Goal: Find specific page/section: Find specific page/section

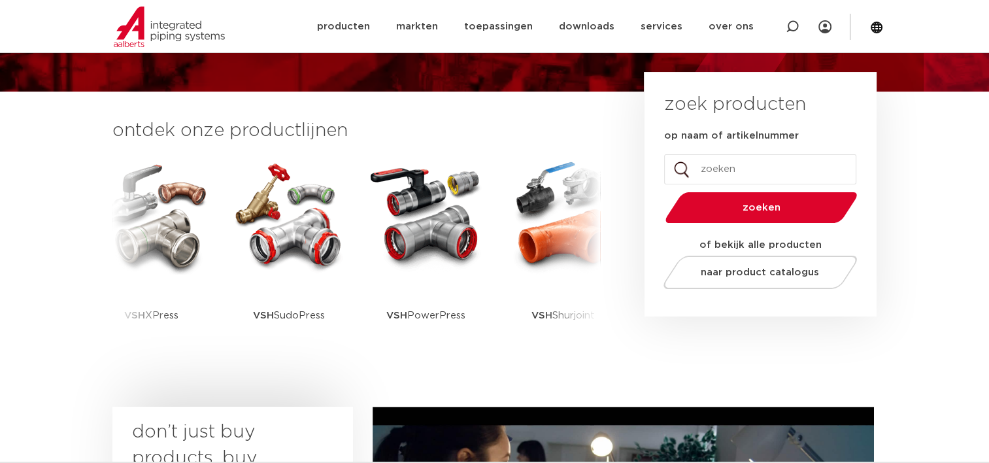
scroll to position [196, 0]
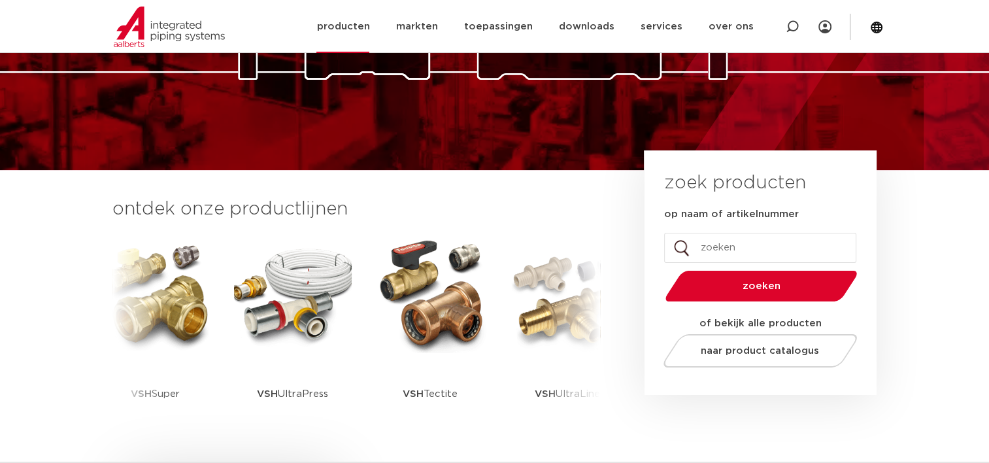
click at [369, 29] on link "producten" at bounding box center [342, 26] width 53 height 53
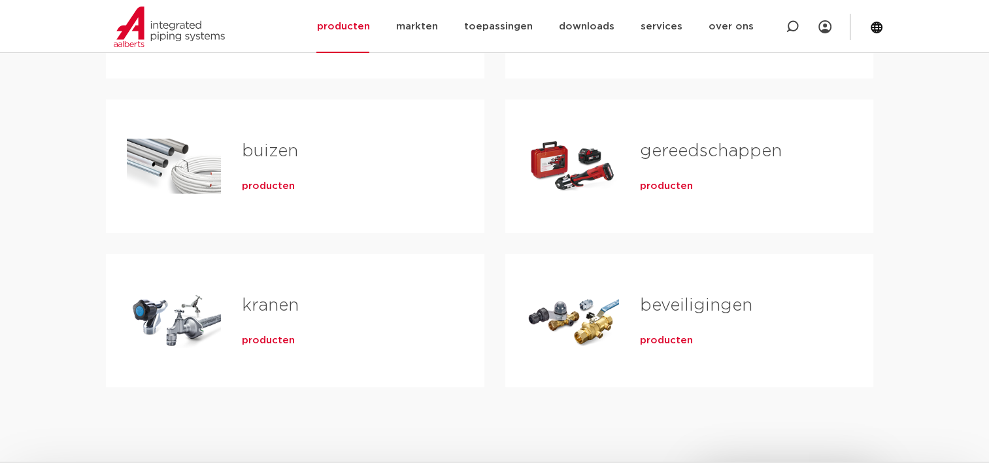
scroll to position [392, 0]
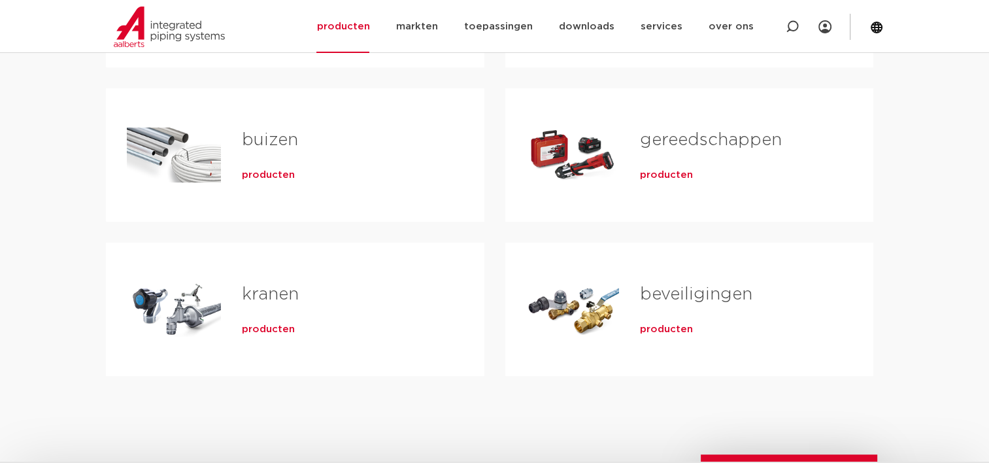
click at [263, 327] on span "producten" at bounding box center [268, 329] width 53 height 13
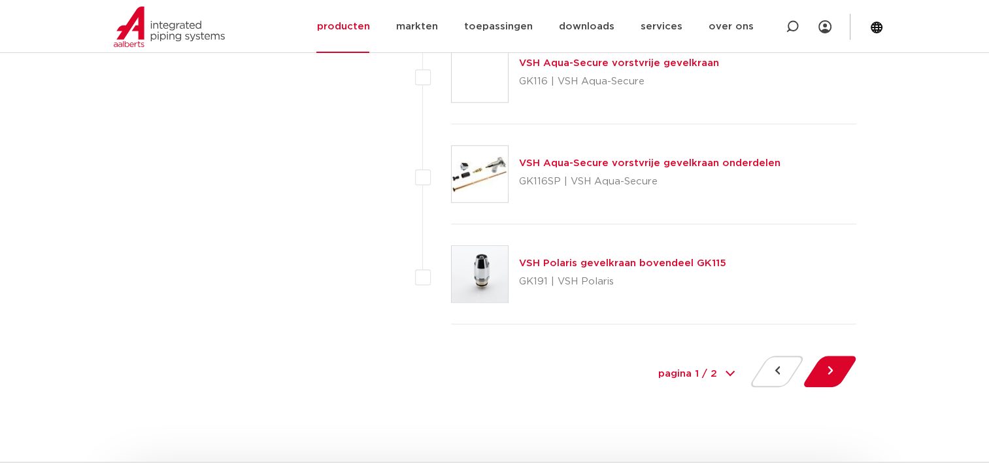
scroll to position [6013, 0]
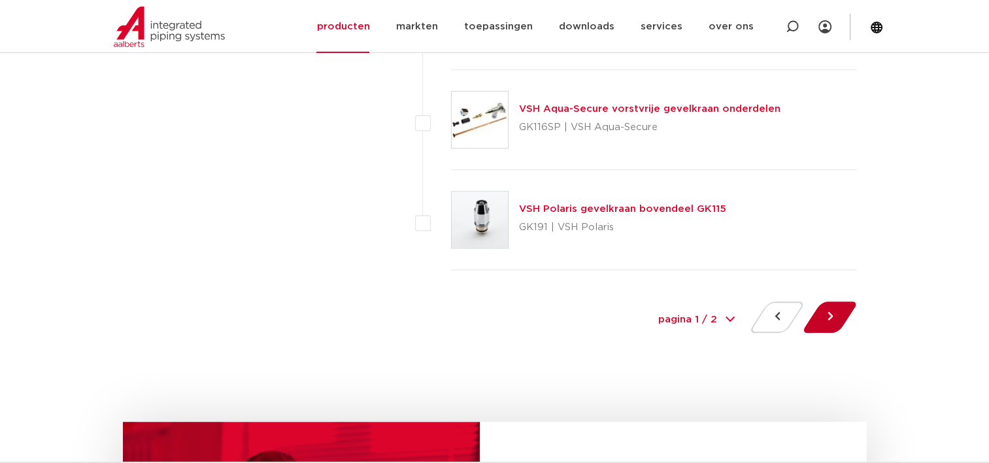
click at [831, 310] on button at bounding box center [829, 316] width 37 height 31
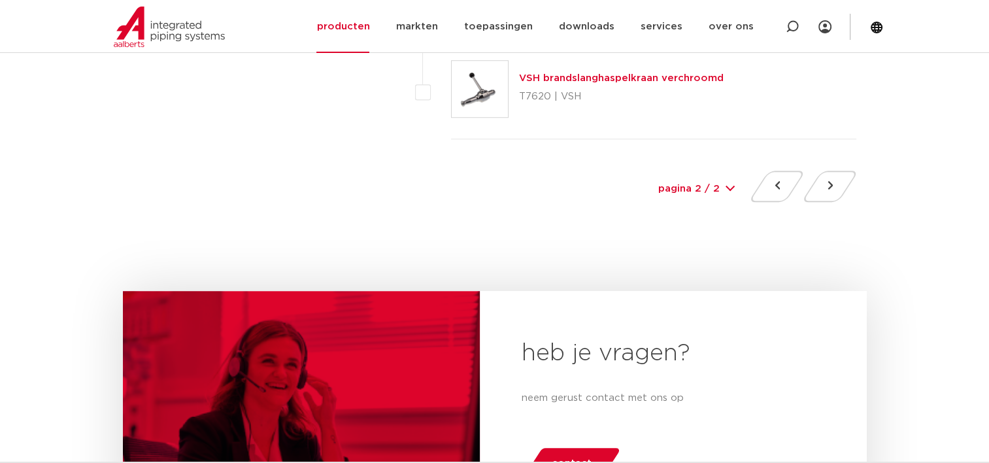
scroll to position [1046, 0]
